Goal: Task Accomplishment & Management: Use online tool/utility

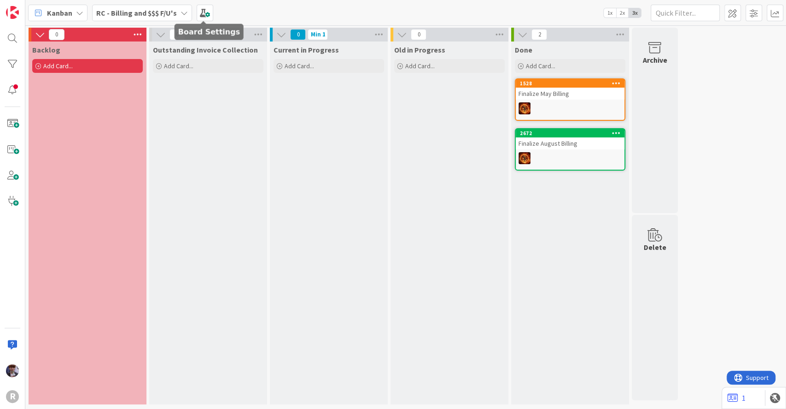
click at [176, 6] on div "RC - Billing and $$$ F/U's" at bounding box center [142, 13] width 100 height 17
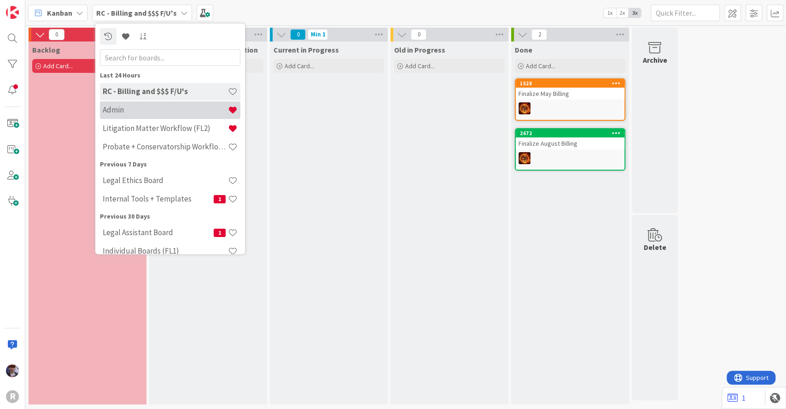
click at [147, 111] on h4 "Admin" at bounding box center [165, 109] width 125 height 9
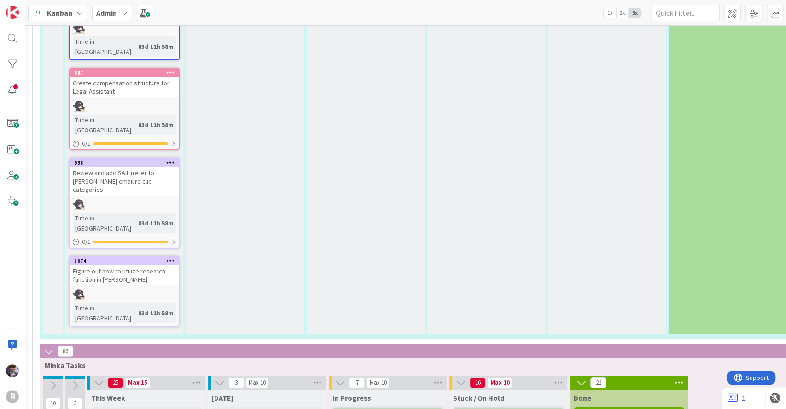
scroll to position [2100, 0]
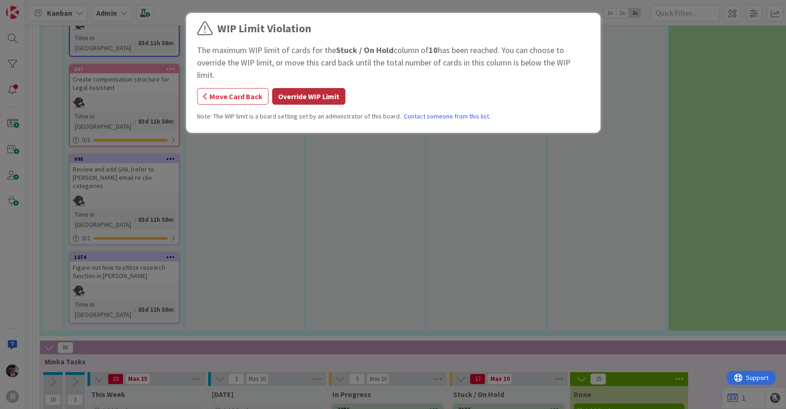
click at [323, 89] on button "Override WIP Limit" at bounding box center [308, 96] width 73 height 17
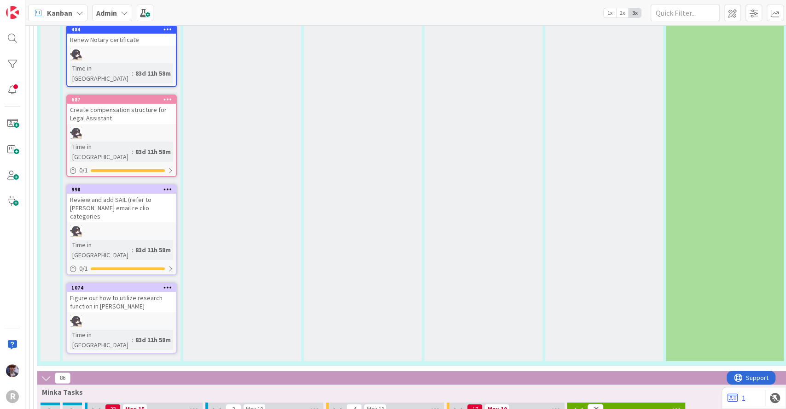
scroll to position [2033, 3]
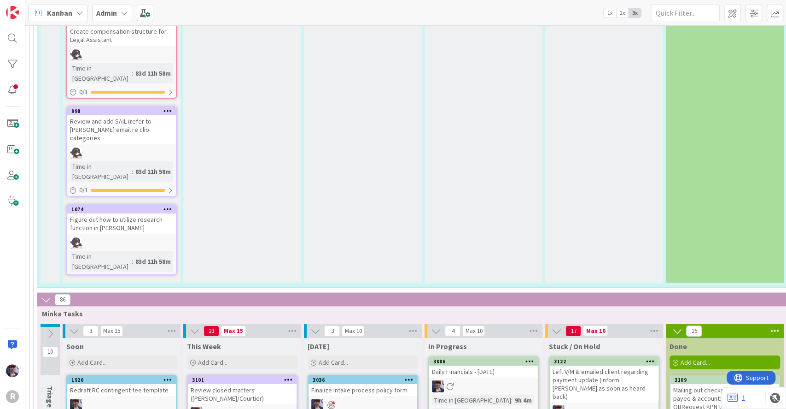
scroll to position [2168, 3]
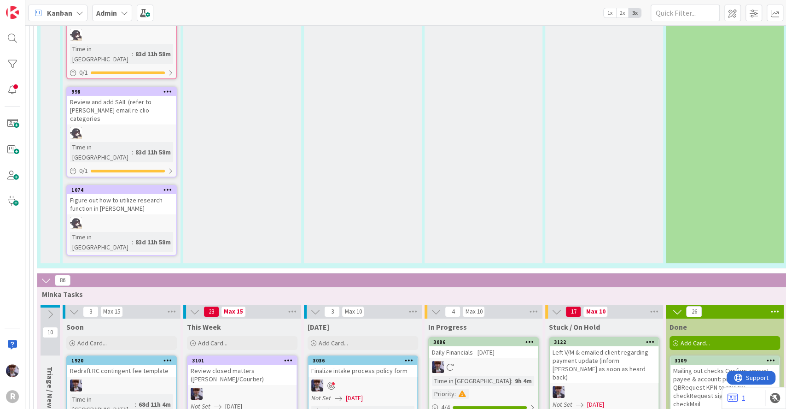
click at [49, 309] on icon at bounding box center [50, 314] width 10 height 10
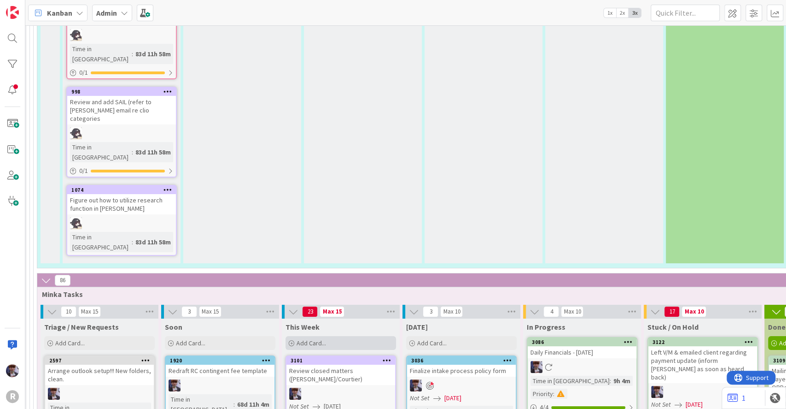
click at [339, 336] on div "Add Card..." at bounding box center [341, 343] width 111 height 14
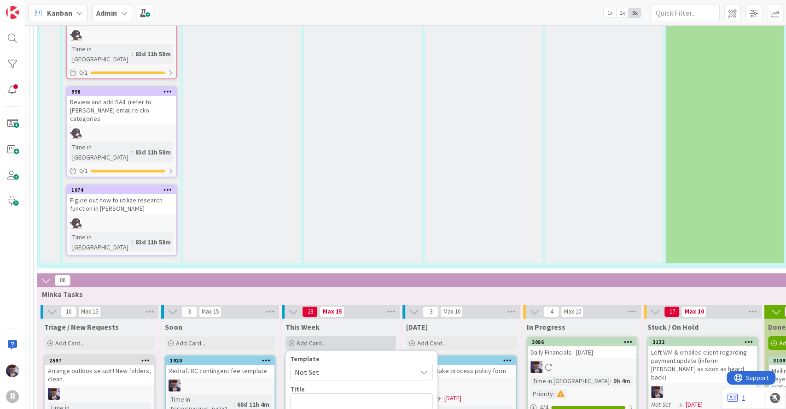
type textarea "x"
type textarea "C"
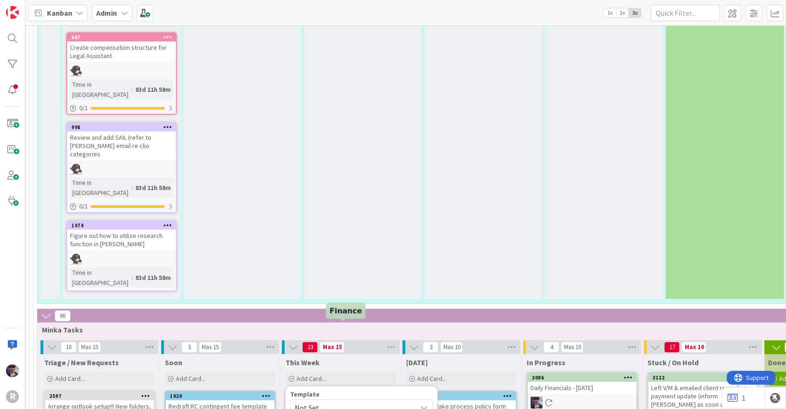
scroll to position [2126, 3]
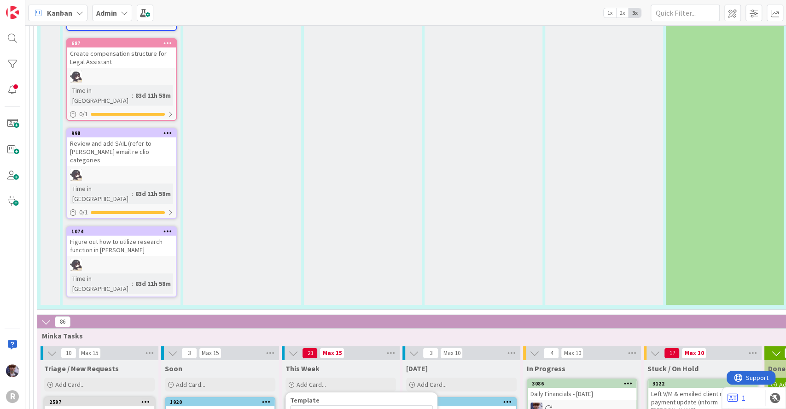
click at [231, 363] on div "Soon" at bounding box center [220, 367] width 111 height 9
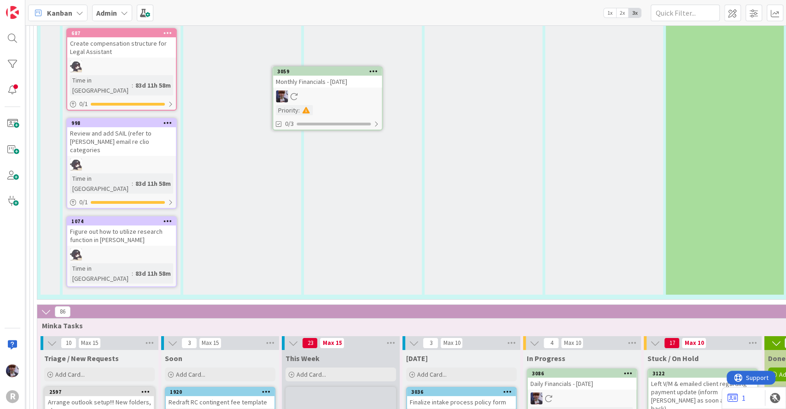
scroll to position [2132, 3]
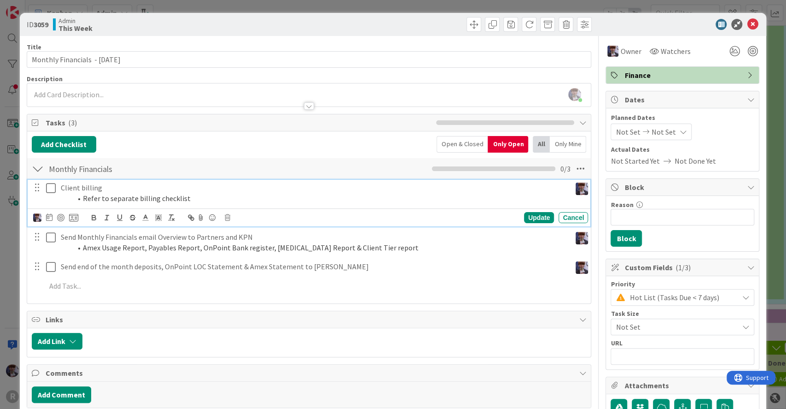
click at [105, 187] on p "Client billing" at bounding box center [314, 187] width 507 height 11
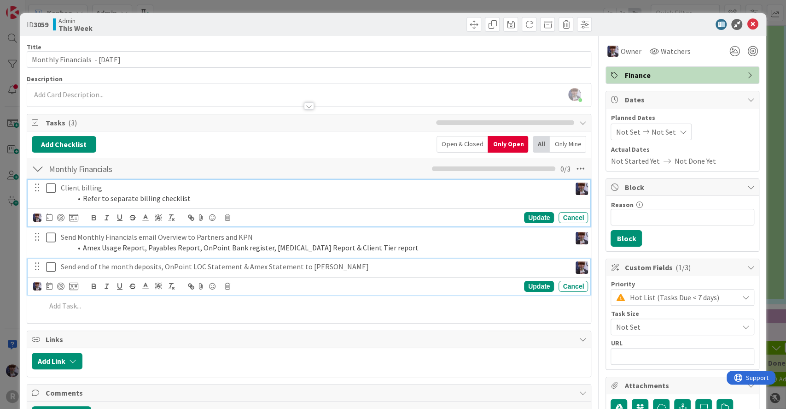
click at [83, 269] on p "Send end of the month deposits, OnPoint LOC Statement & Amex Statement to [PERS…" at bounding box center [314, 266] width 507 height 11
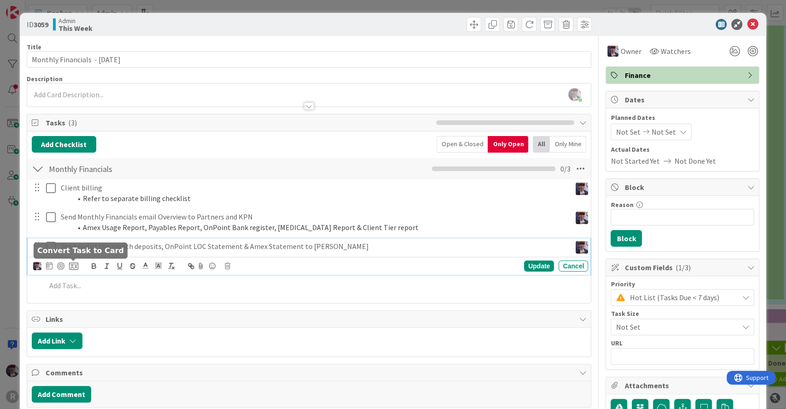
click at [76, 264] on icon at bounding box center [73, 266] width 9 height 8
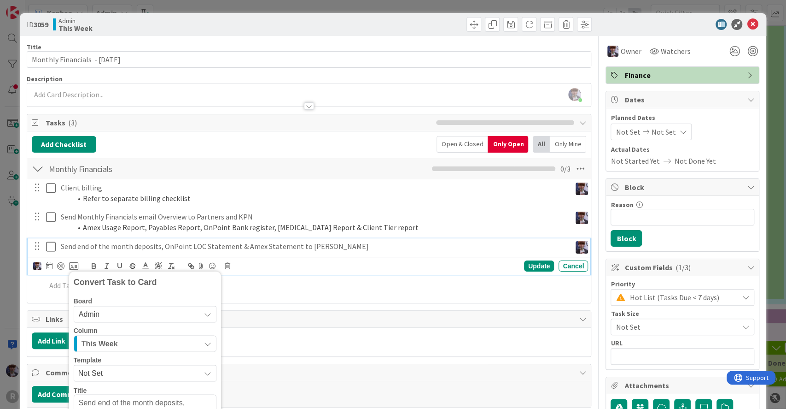
click at [111, 338] on span "This Week" at bounding box center [100, 343] width 36 height 12
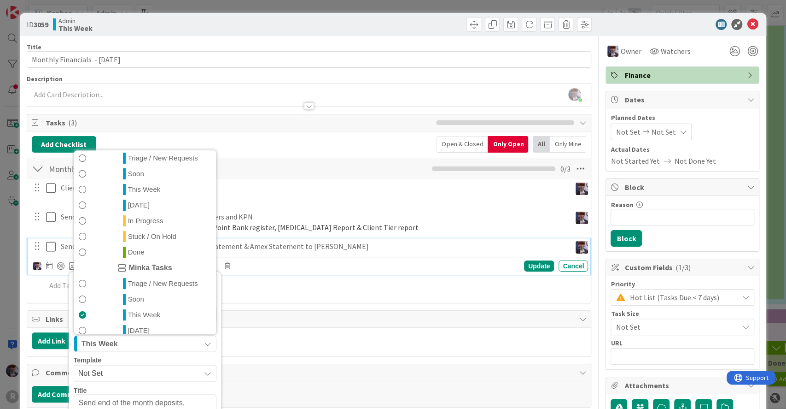
scroll to position [215, 0]
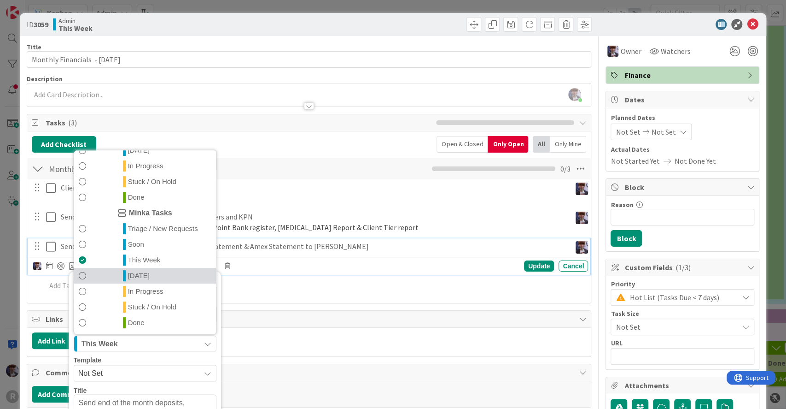
click at [160, 272] on link "[DATE]" at bounding box center [145, 276] width 142 height 16
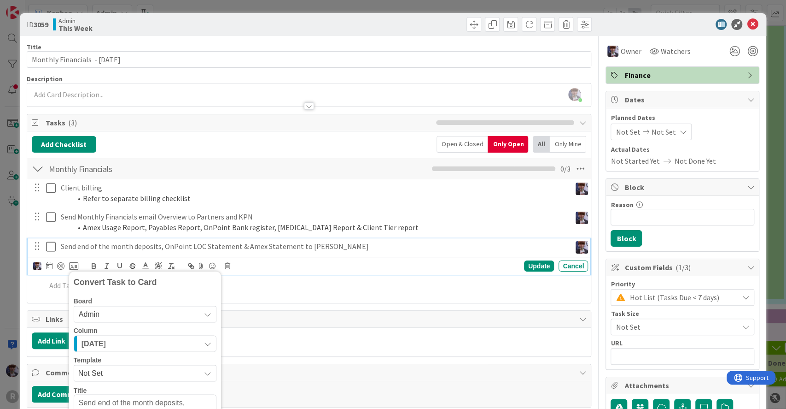
click at [173, 344] on div "[DATE]" at bounding box center [139, 343] width 121 height 15
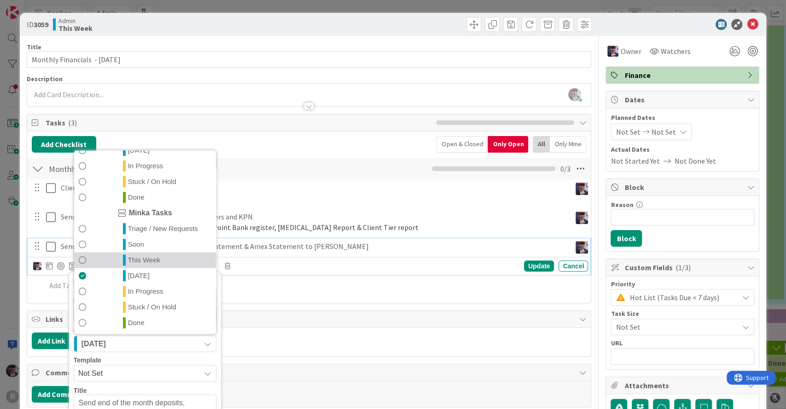
click at [154, 261] on span "This Week" at bounding box center [144, 259] width 33 height 11
type textarea "x"
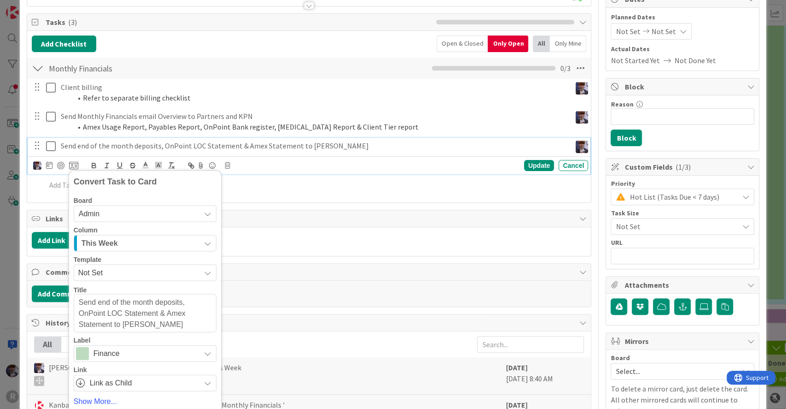
scroll to position [144, 0]
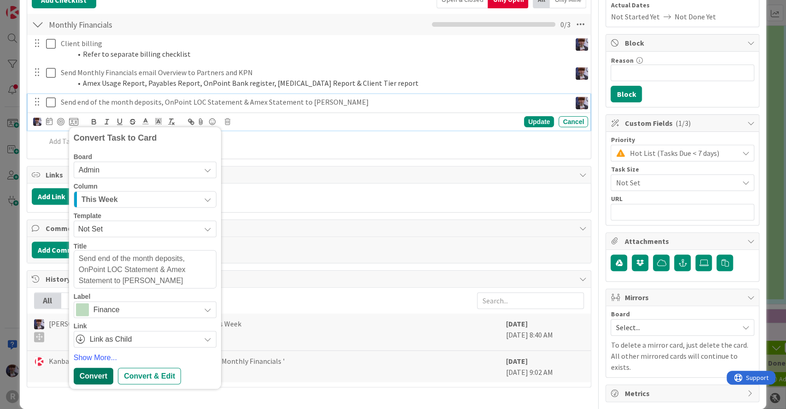
click at [86, 374] on div "Convert" at bounding box center [94, 376] width 40 height 17
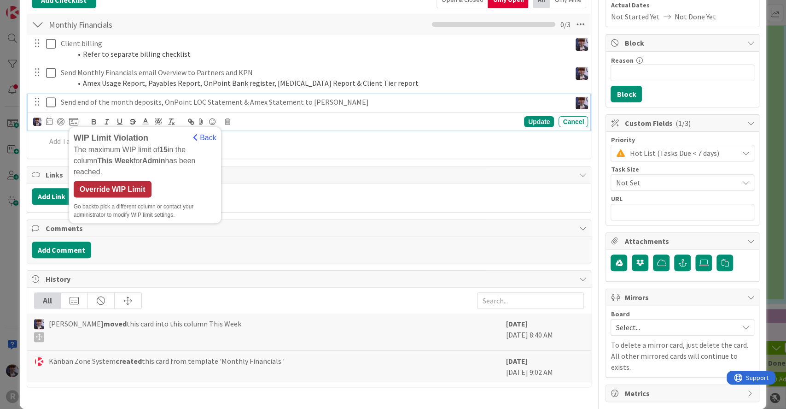
click at [124, 181] on div "Override WIP Limit" at bounding box center [113, 189] width 78 height 17
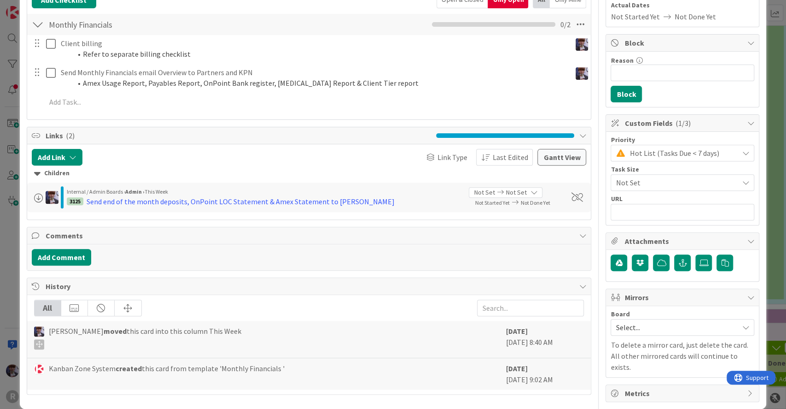
click at [15, 230] on div "ID 3059 Admin This Week Title 32 / 128 Monthly Financials - [DATE] Description …" at bounding box center [393, 204] width 786 height 409
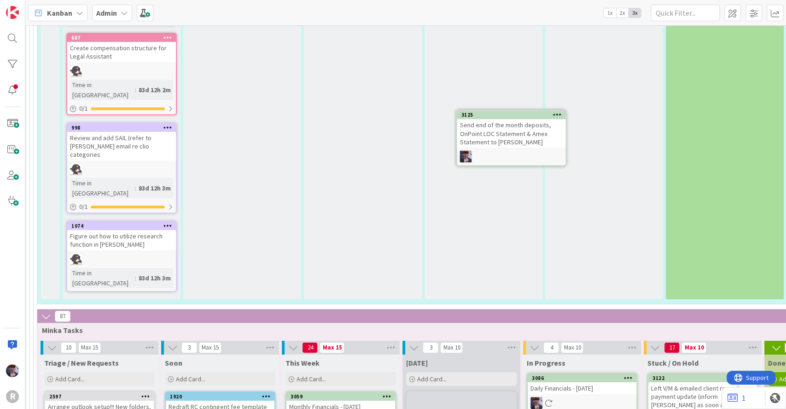
scroll to position [2130, 3]
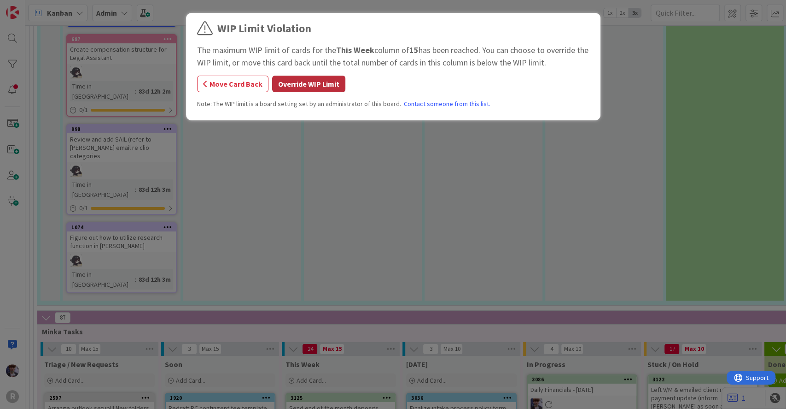
click at [288, 83] on button "Override WIP Limit" at bounding box center [308, 84] width 73 height 17
